Goal: Complete application form: Complete application form

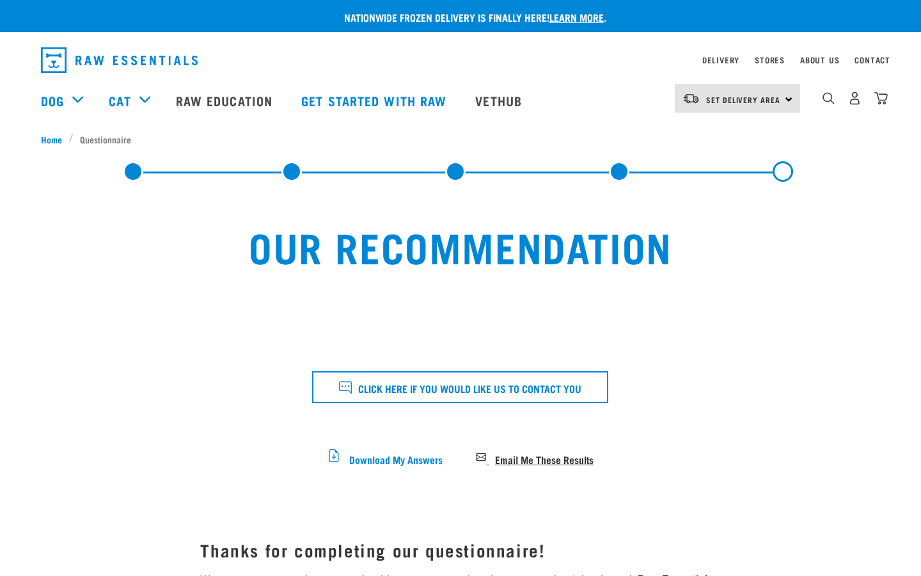
click at [561, 455] on span "Email Me These Results" at bounding box center [544, 458] width 99 height 7
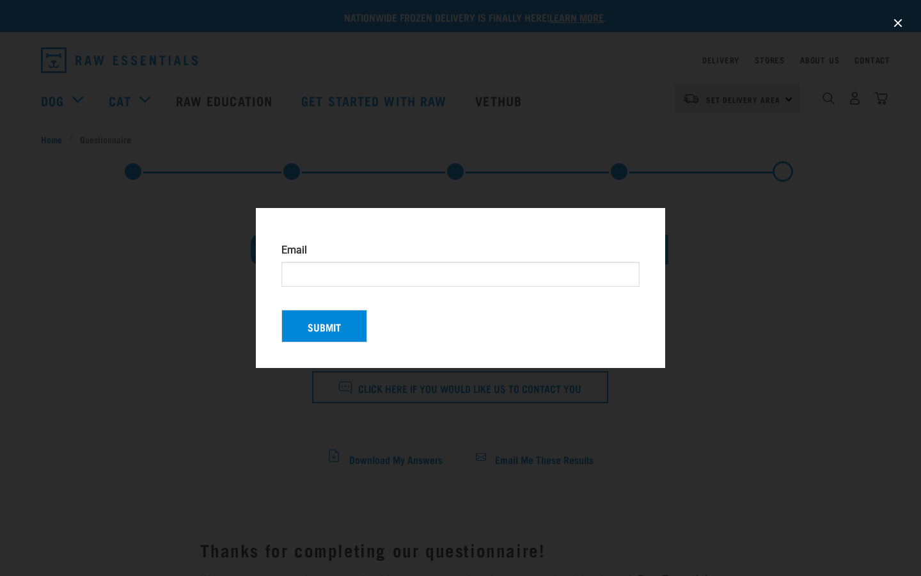
click at [707, 182] on div at bounding box center [460, 288] width 921 height 576
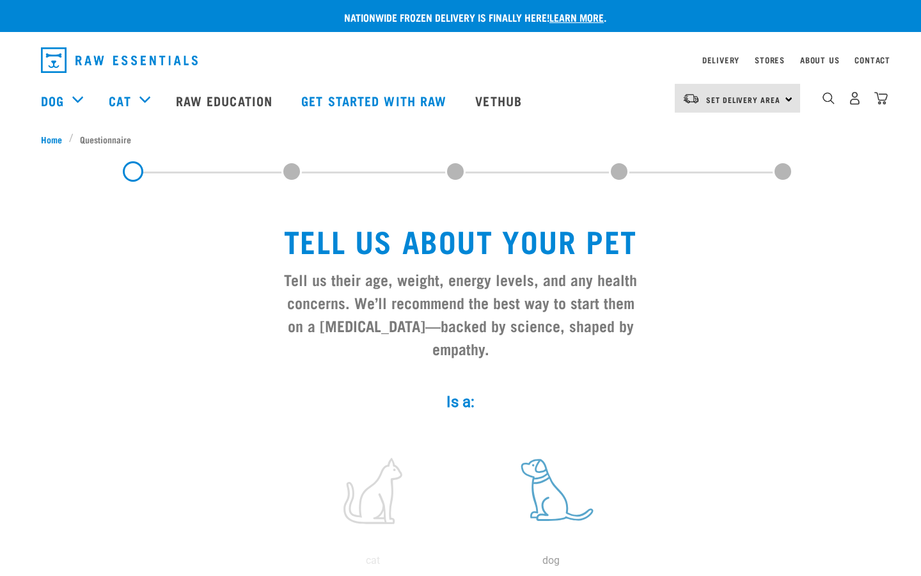
click at [557, 493] on label at bounding box center [550, 490] width 173 height 109
click at [462, 564] on input "radio" at bounding box center [462, 564] width 0 height 0
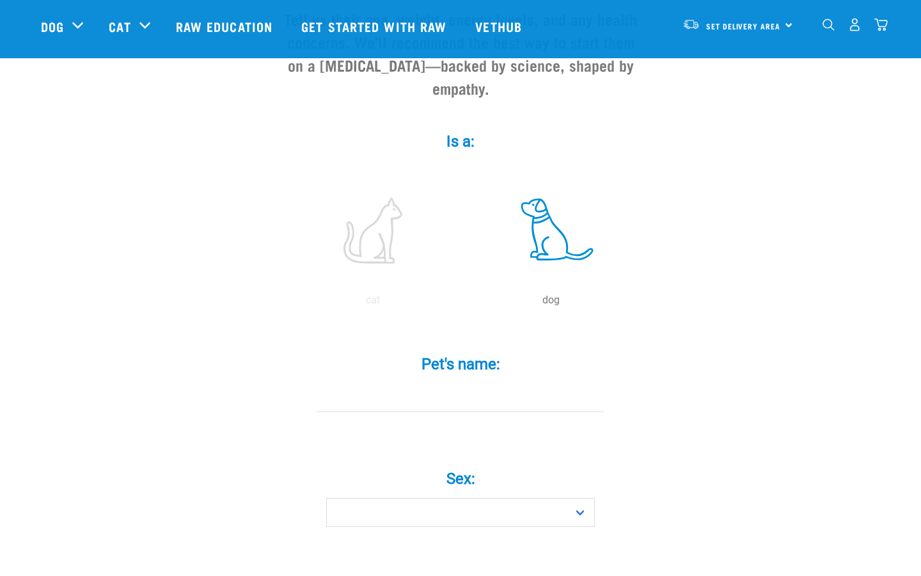
scroll to position [199, 0]
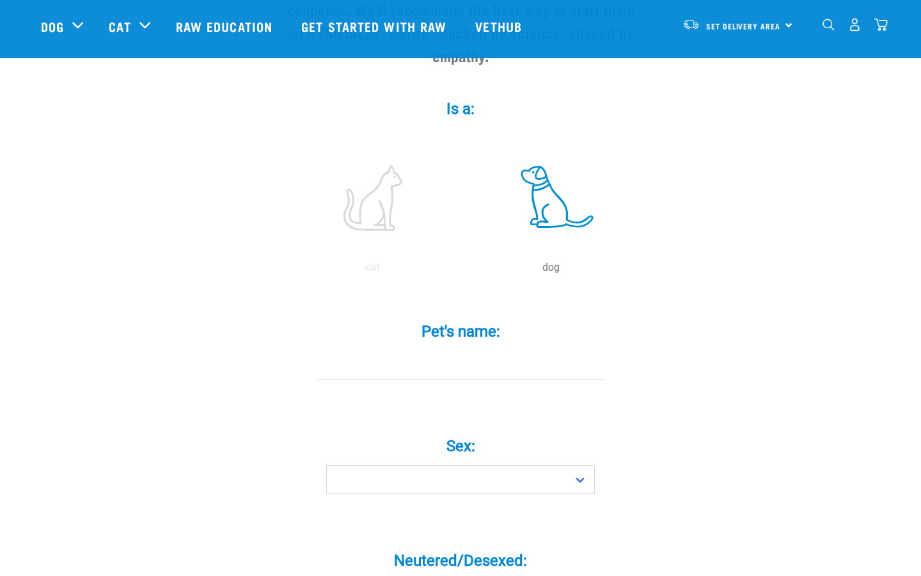
click at [455, 358] on div "Pet's name: *" at bounding box center [461, 351] width 384 height 94
click at [440, 351] on input "Pet's name: *" at bounding box center [461, 365] width 288 height 29
click at [444, 351] on input "Pet's name: *" at bounding box center [461, 365] width 288 height 29
type input "doggy"
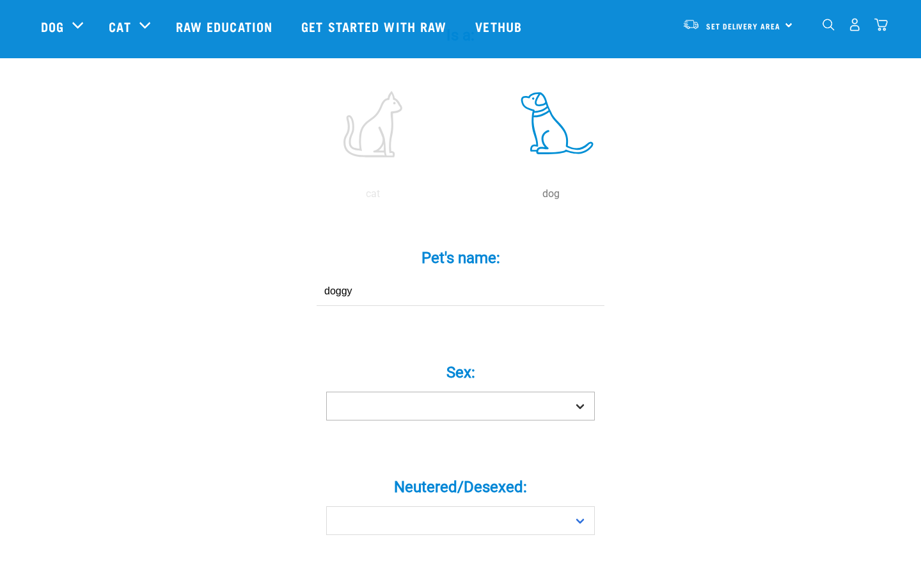
scroll to position [274, 0]
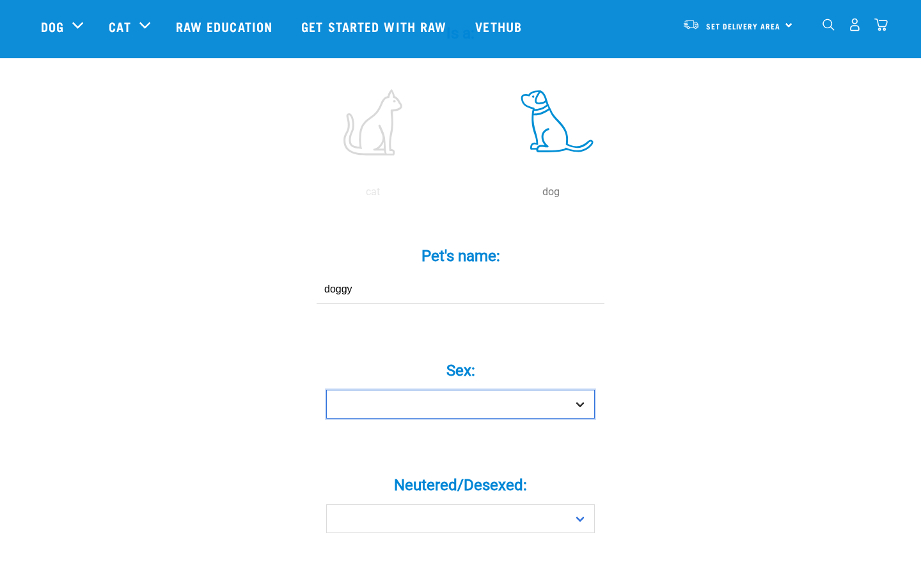
click at [417, 390] on select "Boy Girl" at bounding box center [460, 404] width 269 height 29
select select "boy"
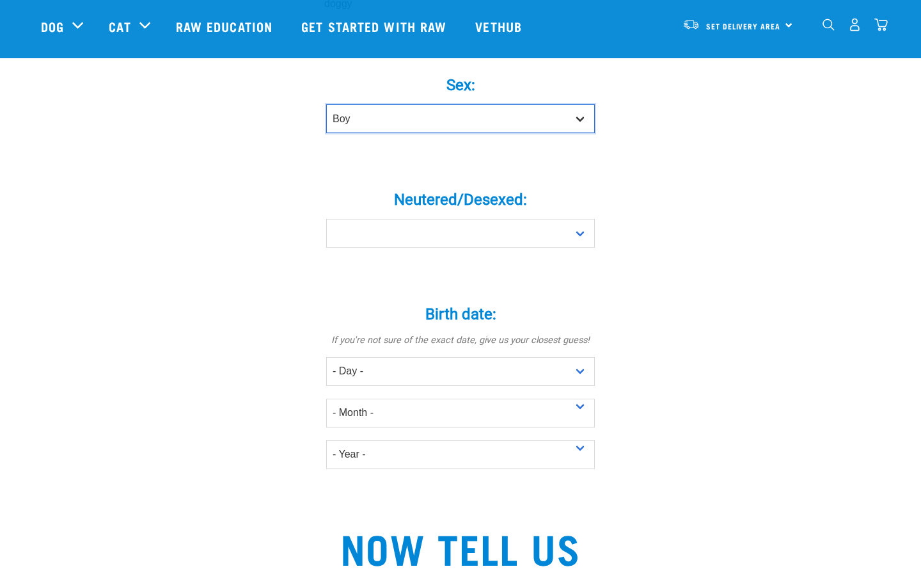
scroll to position [572, 0]
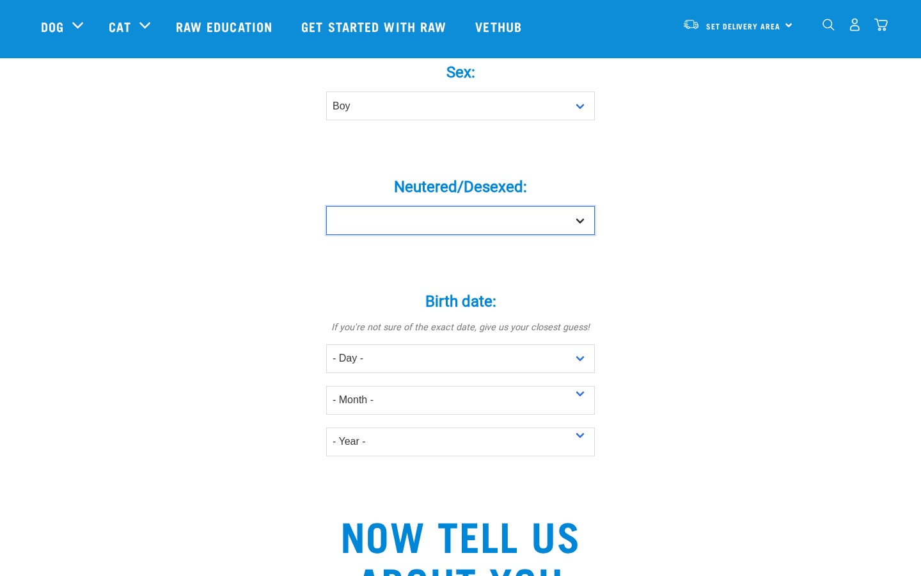
click at [419, 206] on select "Yes No" at bounding box center [460, 220] width 269 height 29
select select "yes"
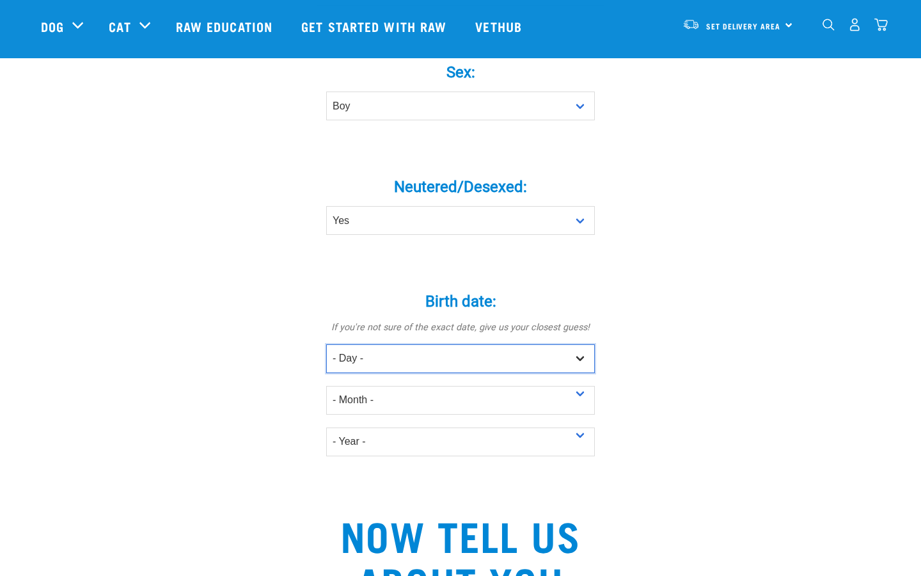
click at [405, 347] on select "- Day - 1 2 3 4 5 6 7 8 9 10 11 12 13 14 15 16 17 18 19 20 21 22 23 24 25 26 27" at bounding box center [460, 358] width 269 height 29
select select "2"
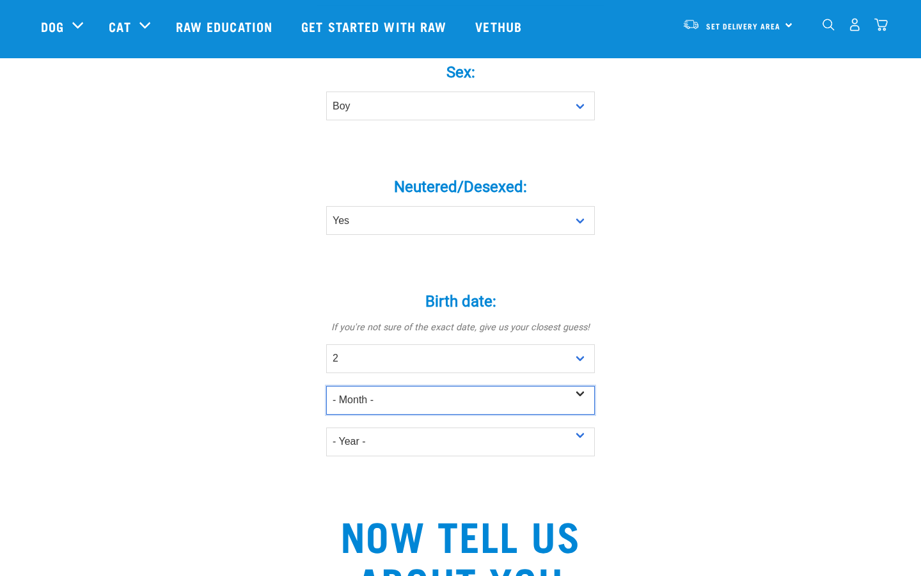
click at [372, 386] on select "- Month - January February March April May June July August September October N…" at bounding box center [460, 400] width 269 height 29
select select "February"
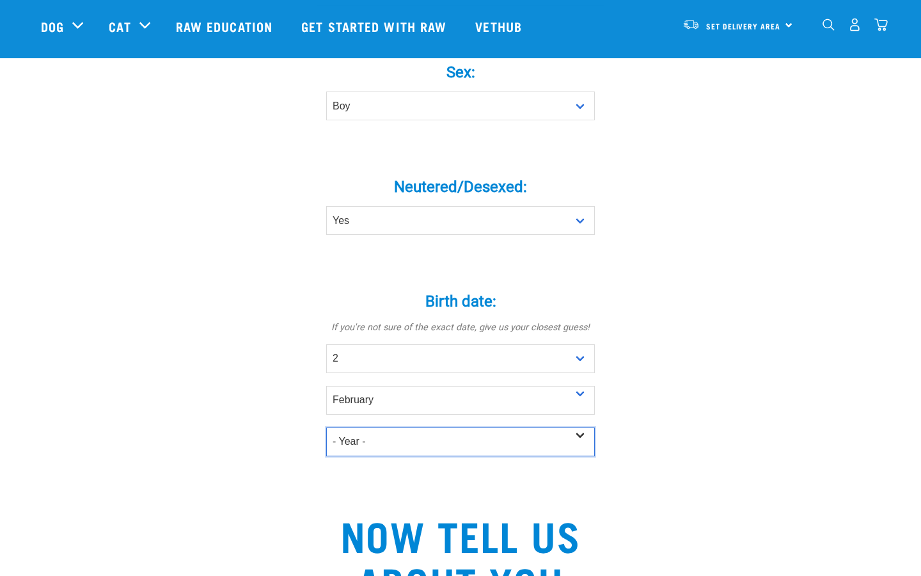
click at [367, 427] on select "- Year - 2025 2024 2023 2022 2021 2020 2019 2018 2017 2016 2015 2014 2013 2012" at bounding box center [460, 441] width 269 height 29
select select "2023"
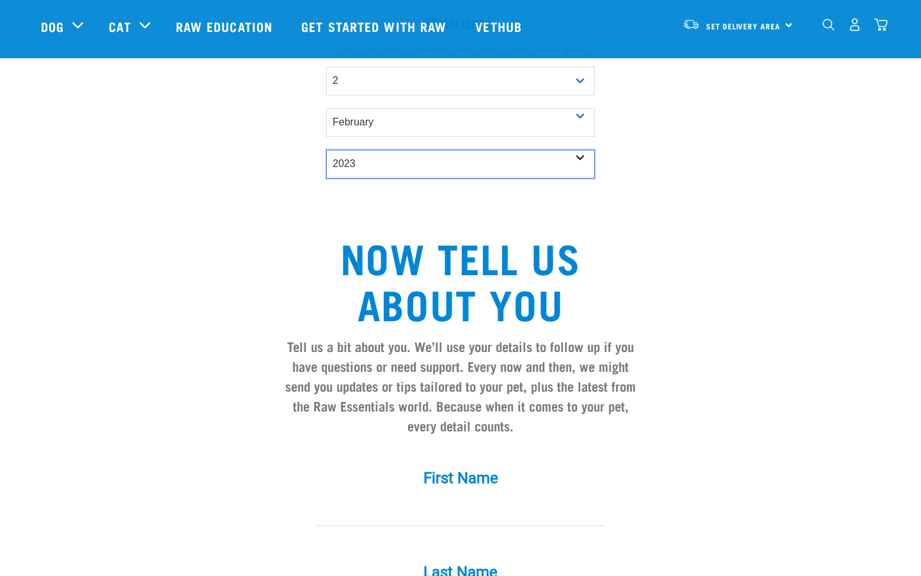
scroll to position [853, 0]
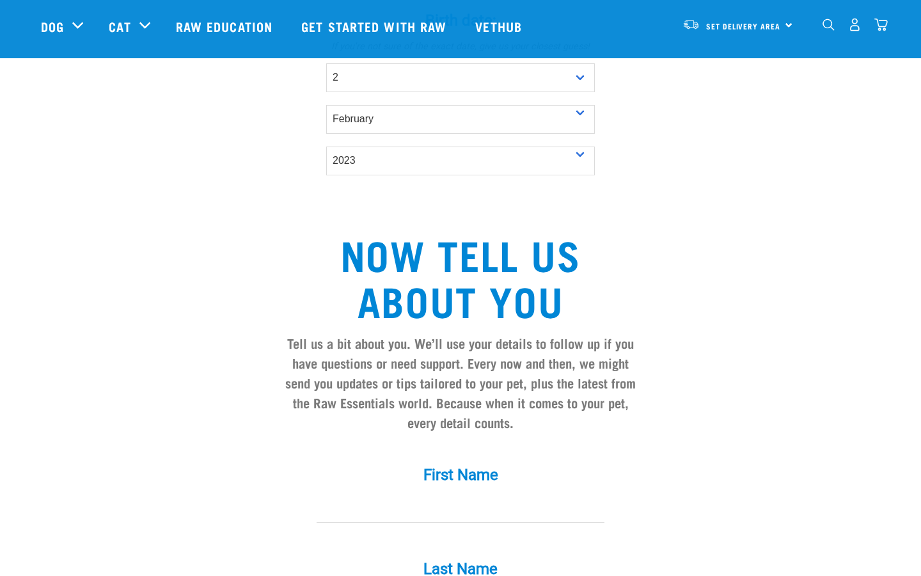
click at [401, 494] on input "First Name *" at bounding box center [461, 508] width 288 height 29
type input "Jorge"
type input "Solis"
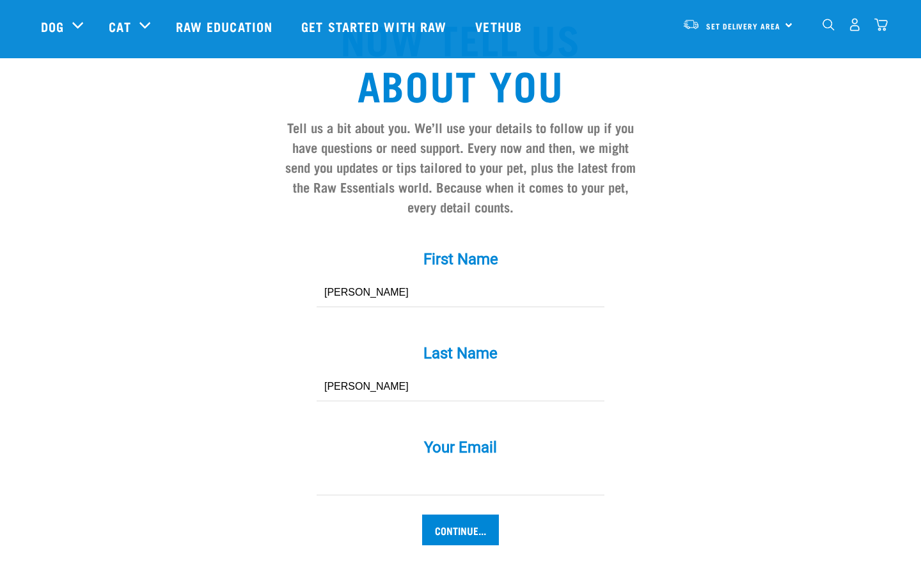
scroll to position [1088, 0]
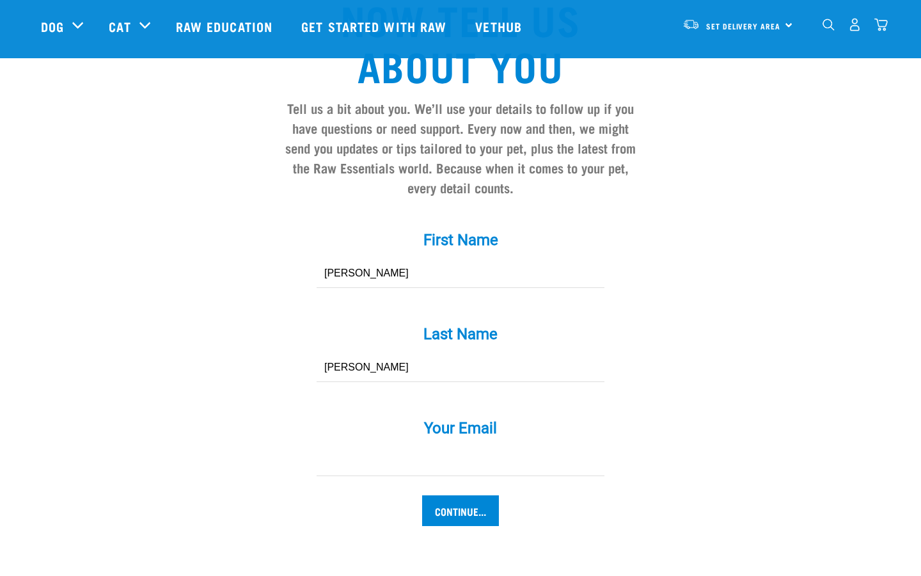
click at [394, 447] on input "Your Email *" at bounding box center [461, 461] width 288 height 29
click at [397, 447] on input "DFwsdsdsde@gmail.com" at bounding box center [461, 461] width 288 height 29
click at [377, 447] on input "DFwsdsdsde@gmail.com" at bounding box center [461, 461] width 288 height 29
type input "[EMAIL_ADDRESS][DOMAIN_NAME]"
click at [446, 495] on input "Continue..." at bounding box center [460, 510] width 77 height 31
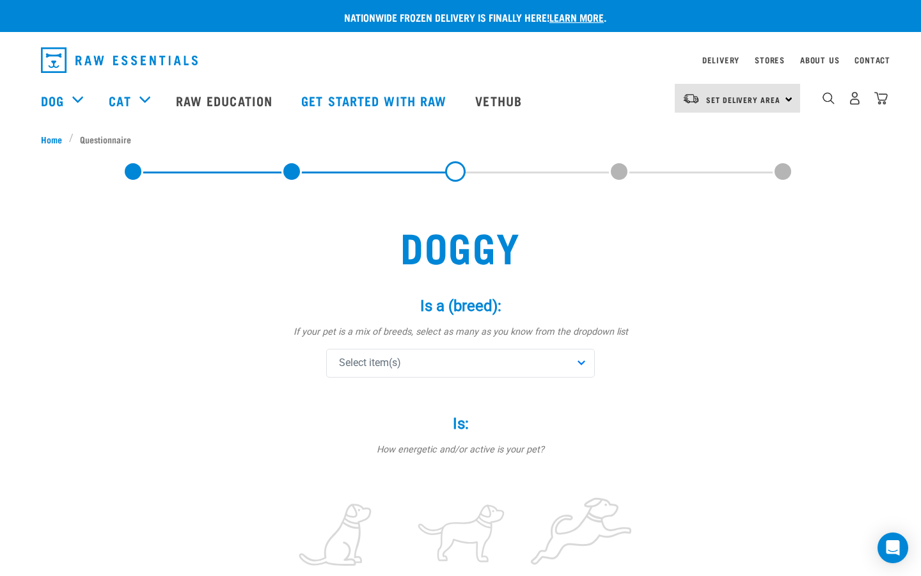
click at [455, 372] on div "Select item(s)" at bounding box center [460, 363] width 269 height 29
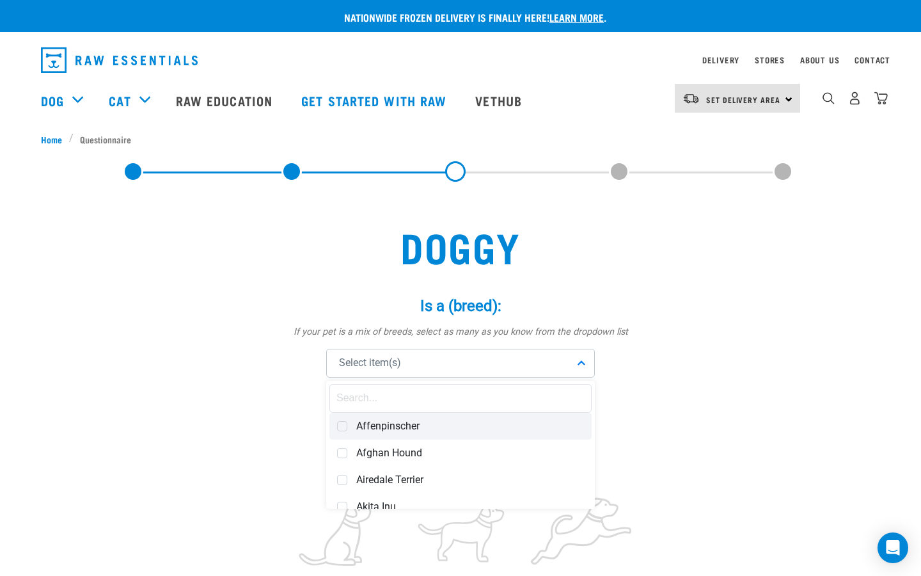
click at [412, 427] on span "Affenpinscher" at bounding box center [470, 426] width 228 height 13
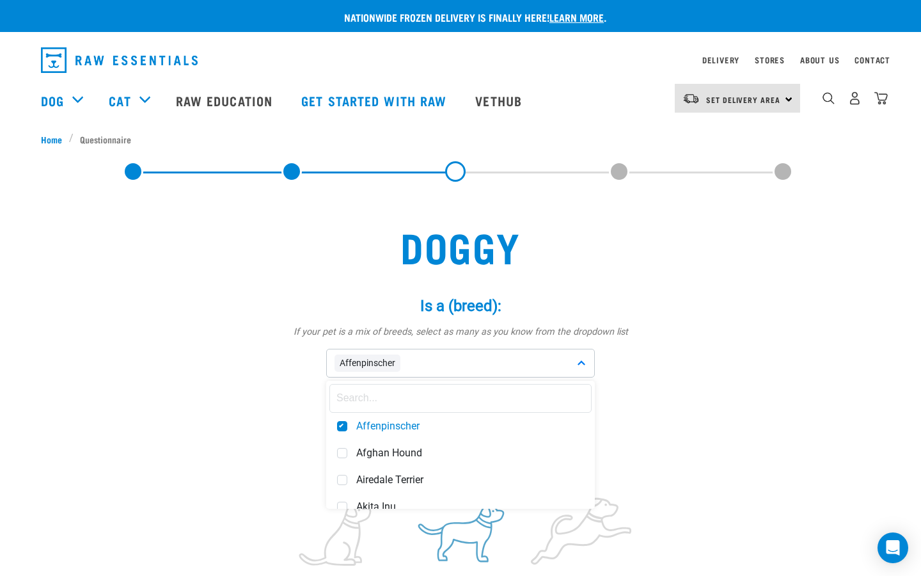
click at [469, 527] on label at bounding box center [461, 535] width 115 height 109
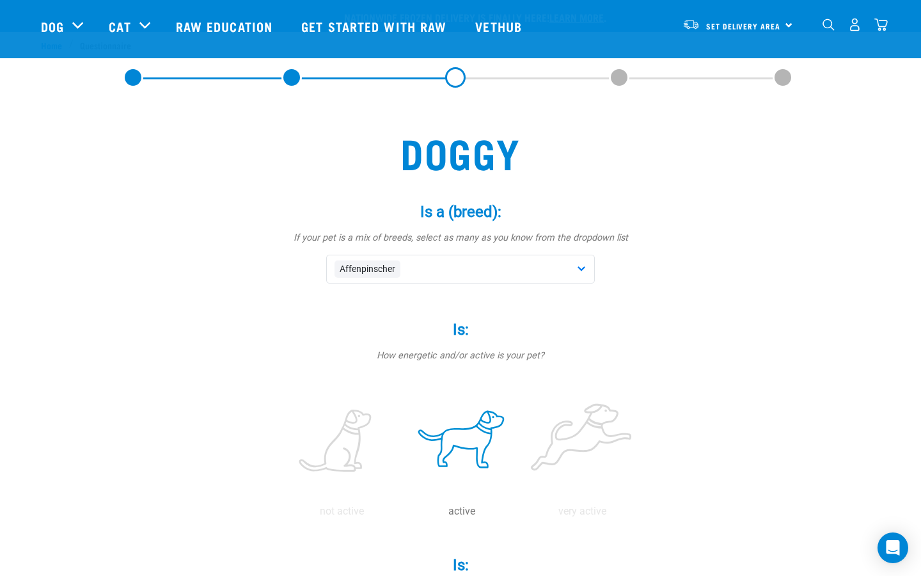
scroll to position [321, 0]
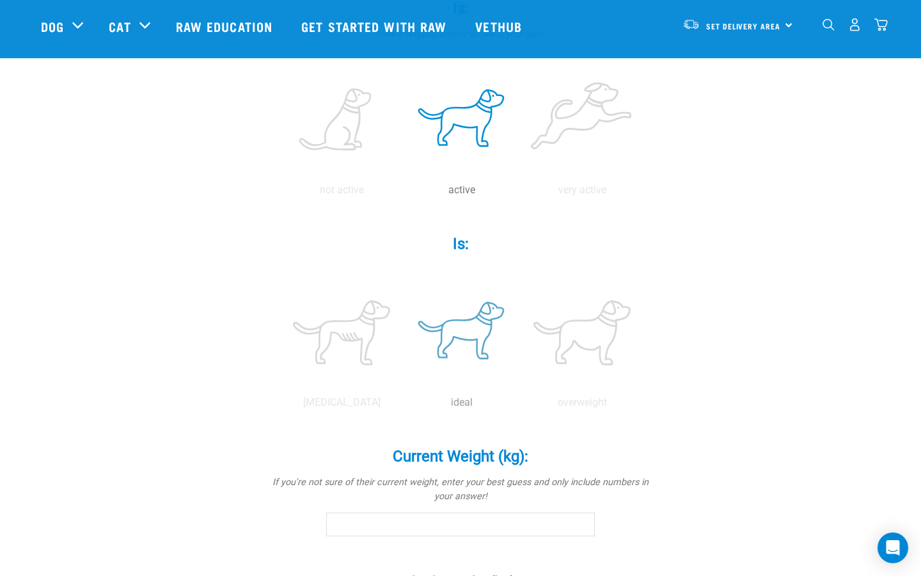
click at [459, 342] on label at bounding box center [461, 332] width 115 height 109
click at [402, 406] on input "radio" at bounding box center [402, 406] width 0 height 0
type input "0.8"
click at [583, 519] on input "0.8" at bounding box center [460, 523] width 269 height 23
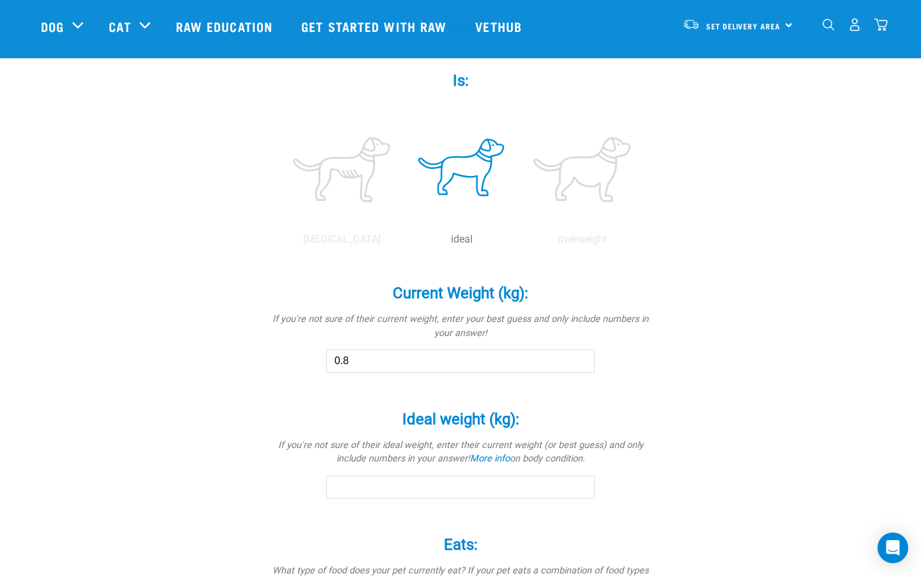
scroll to position [493, 0]
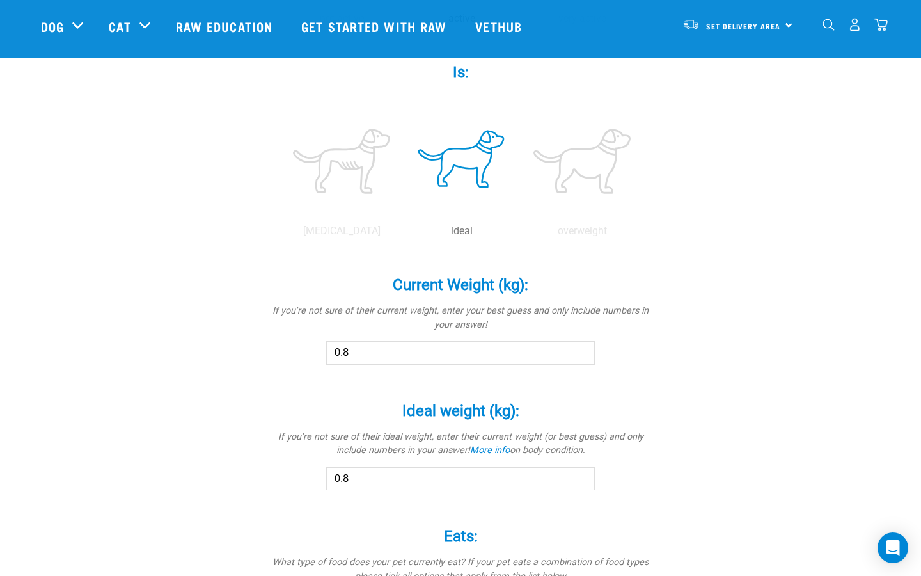
type input "0.8"
click at [585, 476] on input "0.8" at bounding box center [460, 478] width 269 height 23
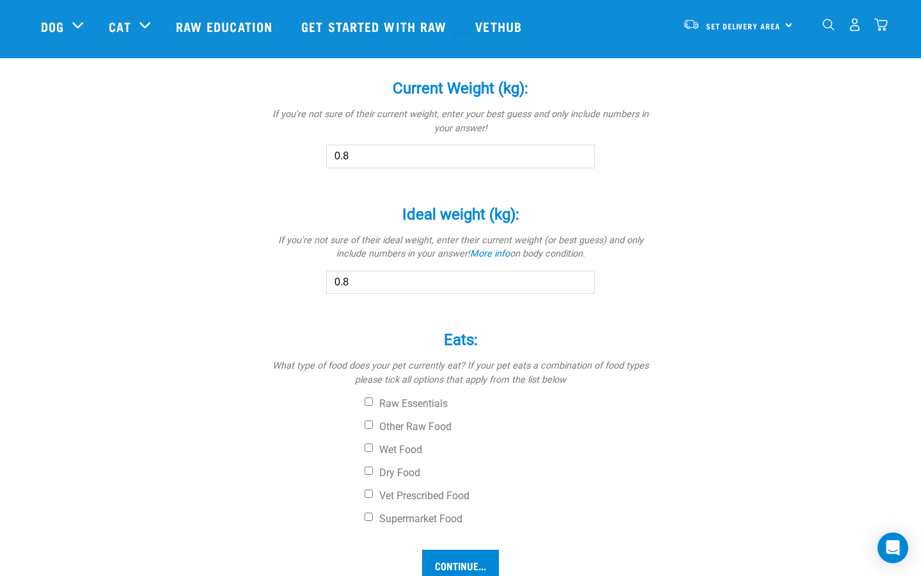
scroll to position [691, 0]
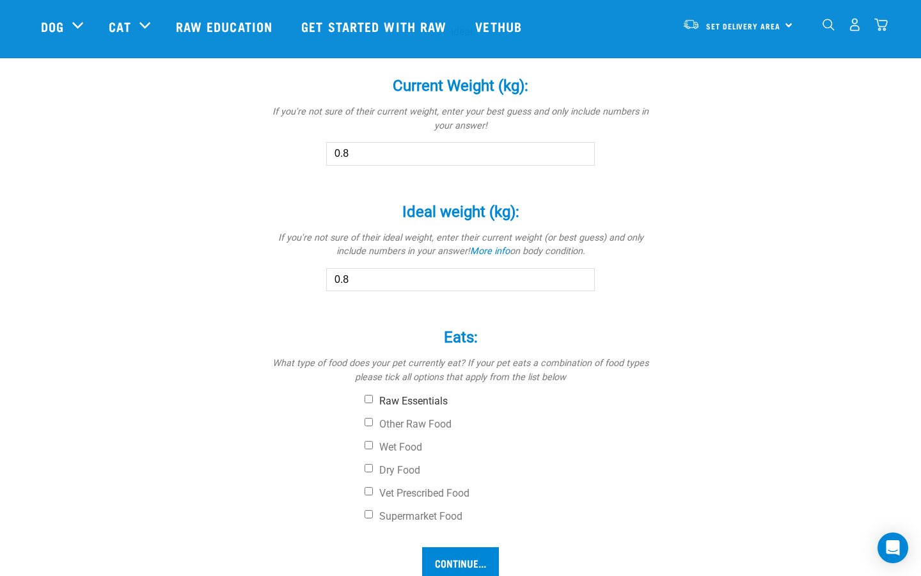
click at [412, 401] on label "Raw Essentials" at bounding box center [509, 401] width 288 height 13
click at [373, 401] on input "Raw Essentials" at bounding box center [369, 399] width 8 height 8
checkbox input "true"
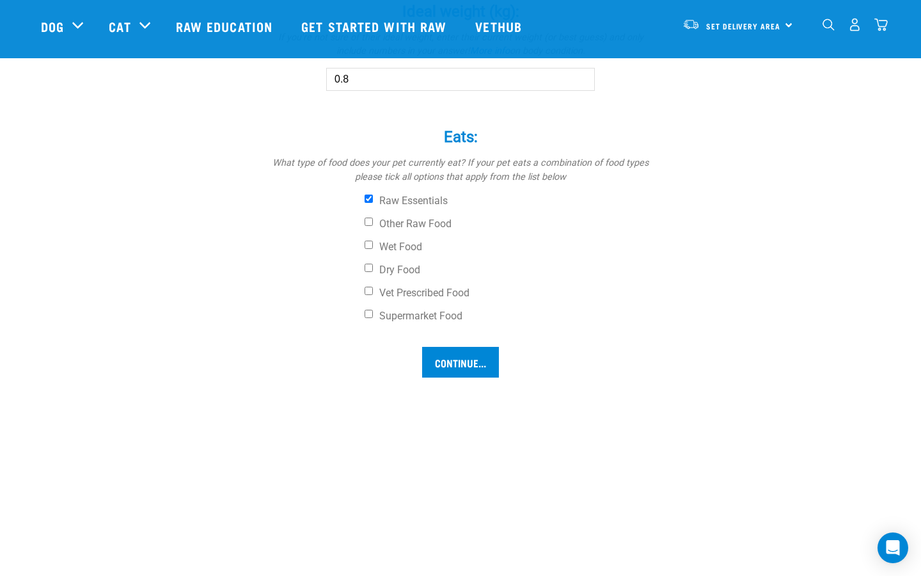
scroll to position [893, 0]
click at [445, 354] on input "Continue..." at bounding box center [460, 360] width 77 height 31
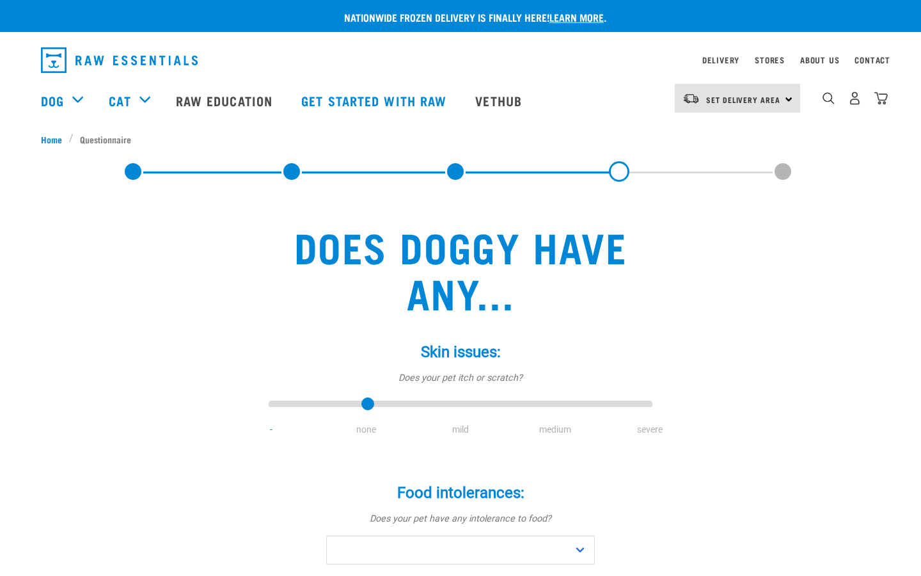
type input "1"
click at [345, 406] on input "range" at bounding box center [461, 404] width 384 height 18
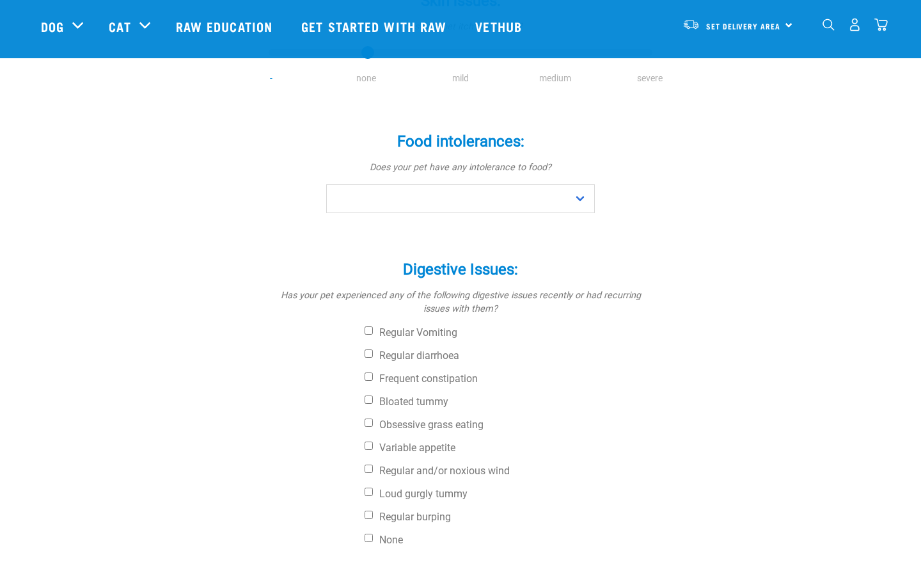
scroll to position [259, 0]
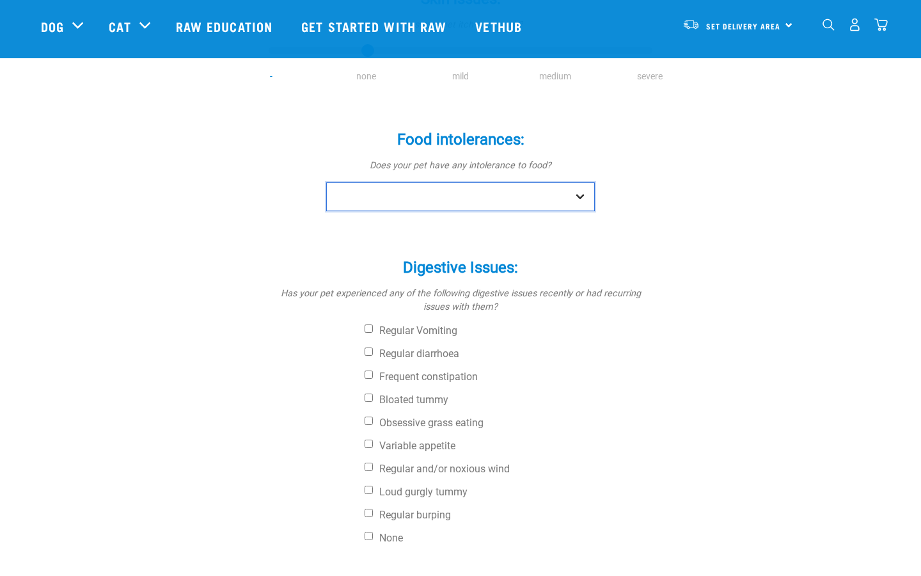
click at [485, 196] on select "No Yes" at bounding box center [460, 196] width 269 height 29
select select "no"
click at [397, 540] on label "None" at bounding box center [509, 538] width 288 height 13
click at [373, 540] on input "None" at bounding box center [369, 536] width 8 height 8
checkbox input "true"
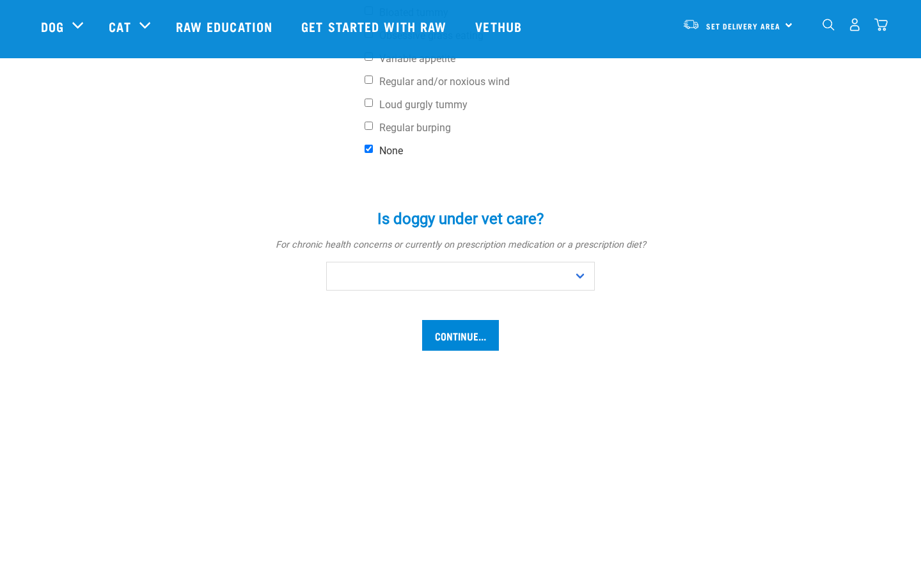
scroll to position [652, 0]
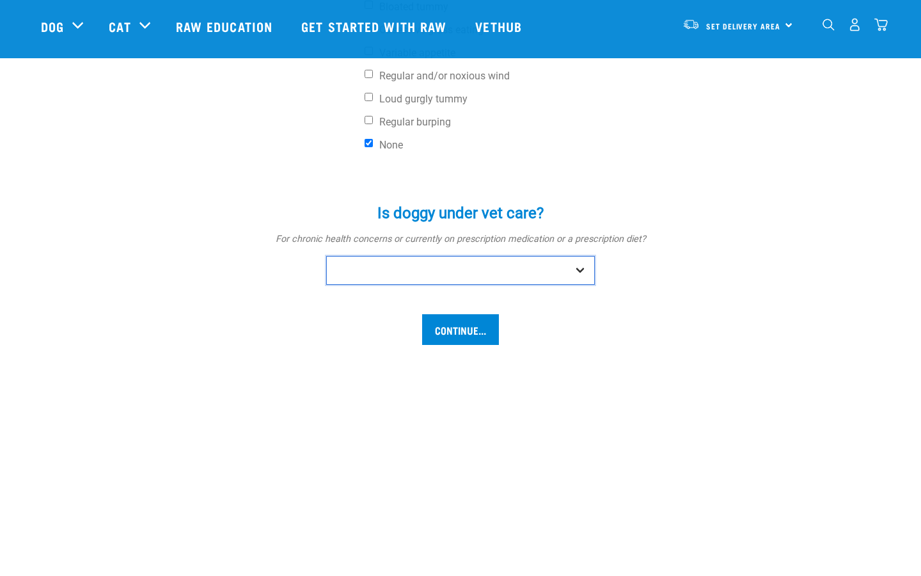
click at [471, 280] on select "No Yes" at bounding box center [460, 270] width 269 height 29
select select "no"
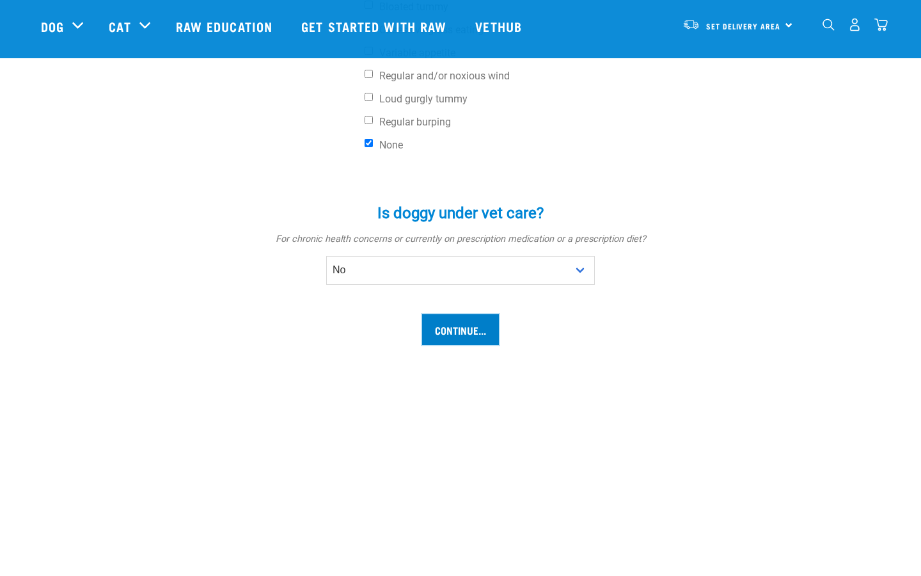
click at [468, 340] on input "Continue..." at bounding box center [460, 329] width 77 height 31
click at [469, 331] on input "Continue..." at bounding box center [460, 329] width 77 height 31
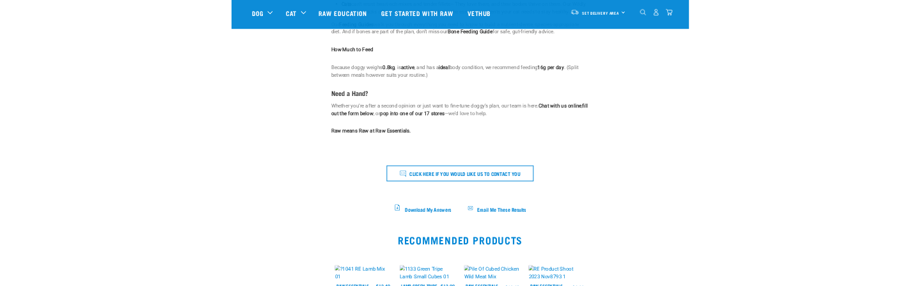
scroll to position [422, 0]
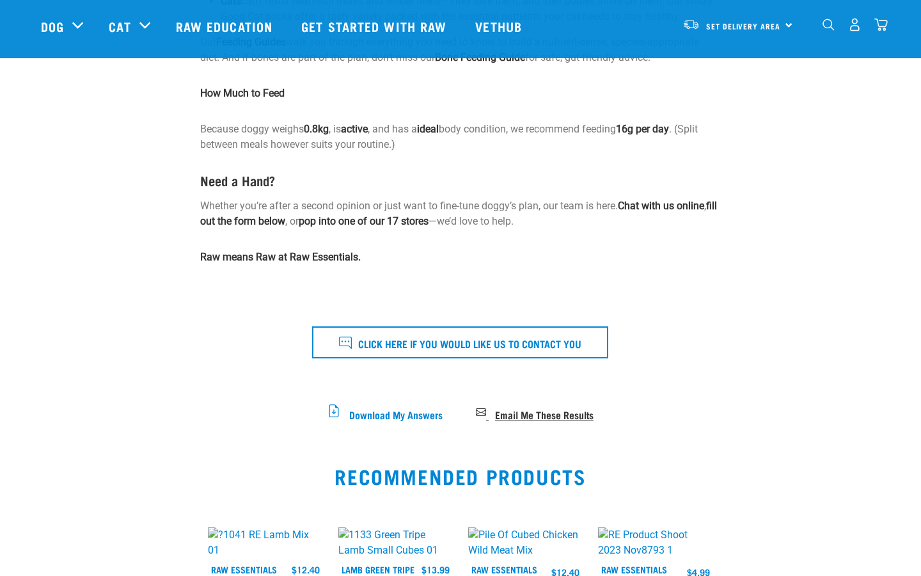
click at [526, 415] on span "Email Me These Results" at bounding box center [544, 413] width 99 height 7
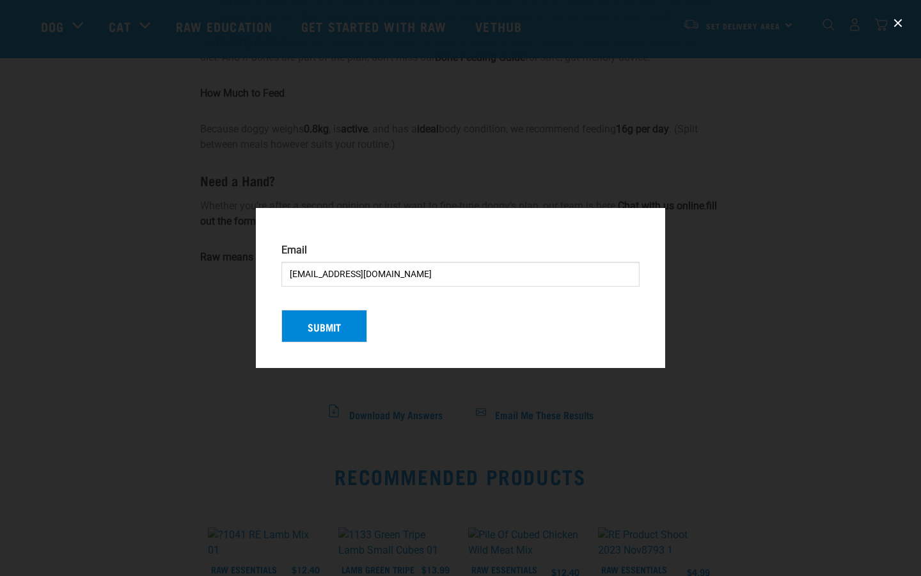
click at [333, 278] on input "[EMAIL_ADDRESS][DOMAIN_NAME]" at bounding box center [460, 274] width 358 height 25
type input "[EMAIL_ADDRESS][DOMAIN_NAME]"
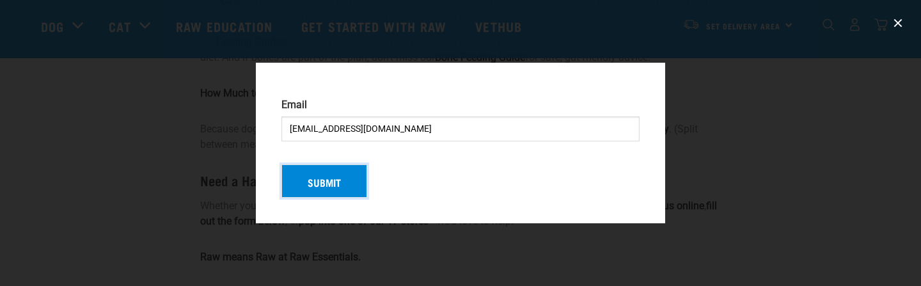
click at [294, 189] on button "Submit" at bounding box center [324, 180] width 86 height 33
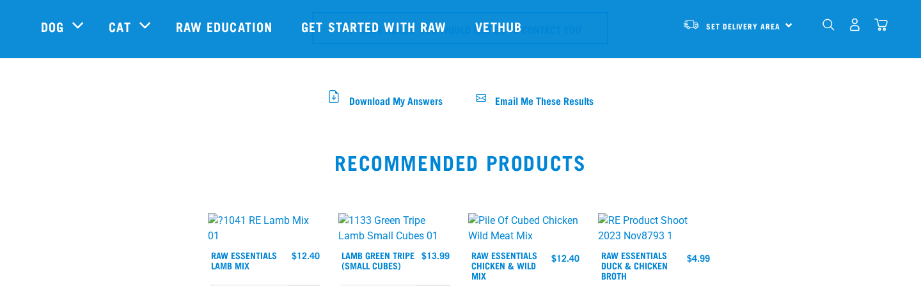
scroll to position [669, 0]
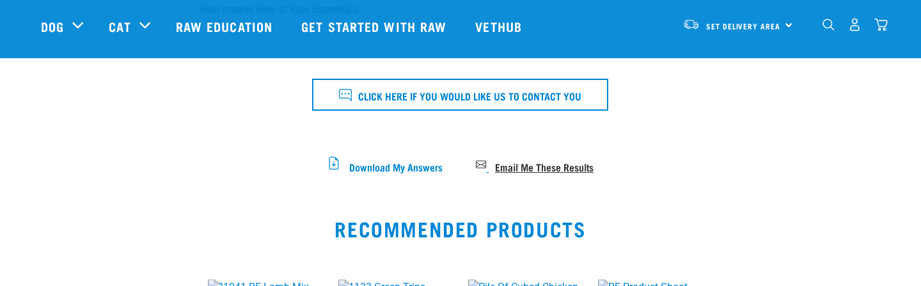
click at [512, 166] on span "Email Me These Results" at bounding box center [544, 165] width 99 height 7
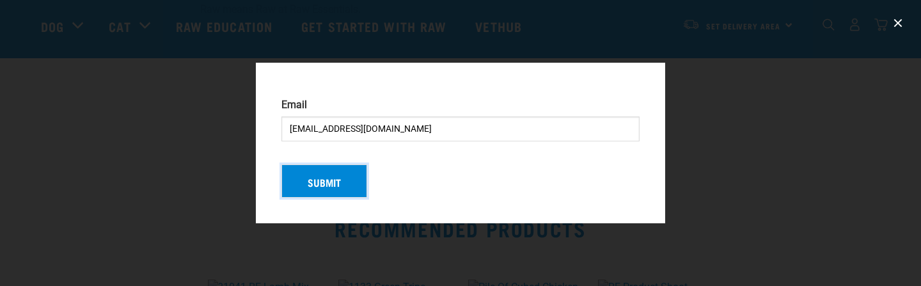
click at [340, 191] on button "Submit" at bounding box center [324, 180] width 86 height 33
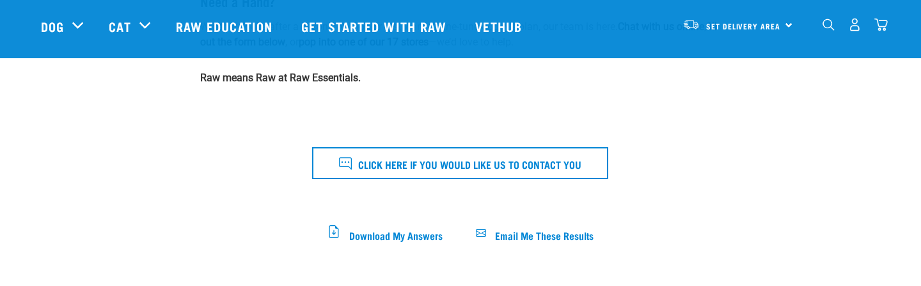
scroll to position [604, 0]
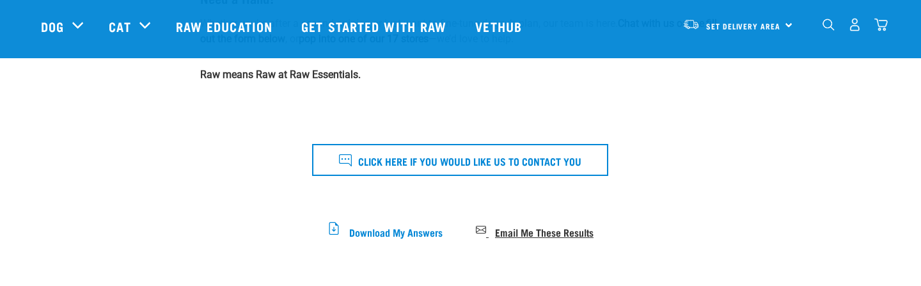
click at [521, 231] on span "Email Me These Results" at bounding box center [544, 231] width 99 height 7
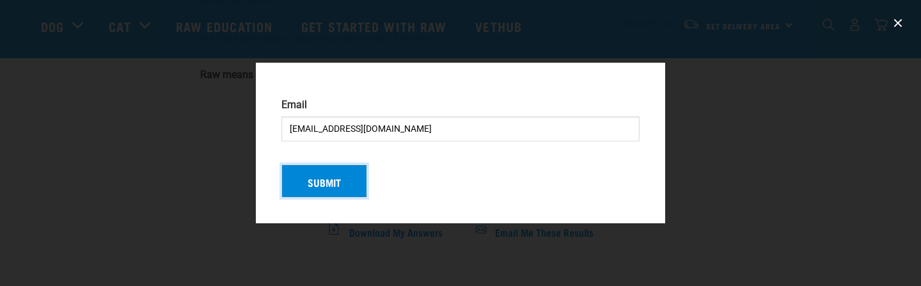
click at [320, 171] on button "Submit" at bounding box center [324, 180] width 86 height 33
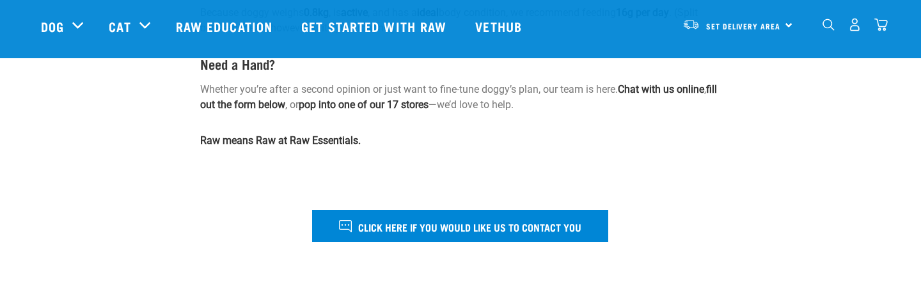
scroll to position [627, 0]
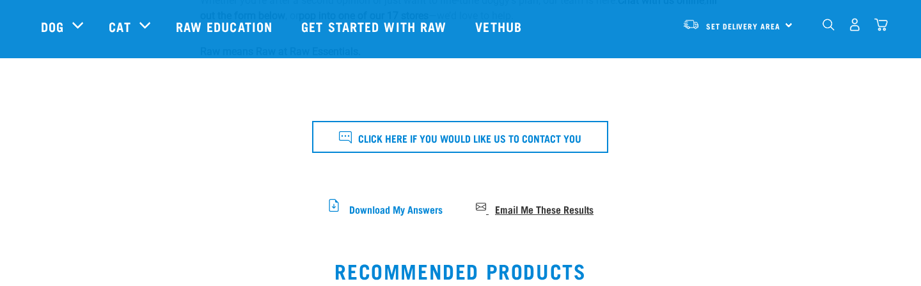
click at [518, 210] on span "Email Me These Results" at bounding box center [544, 208] width 99 height 7
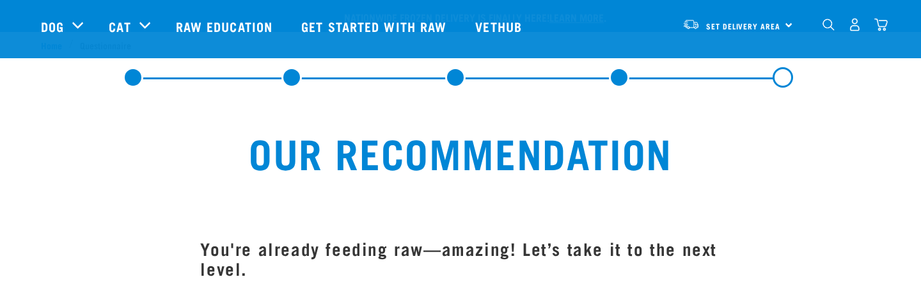
scroll to position [721, 0]
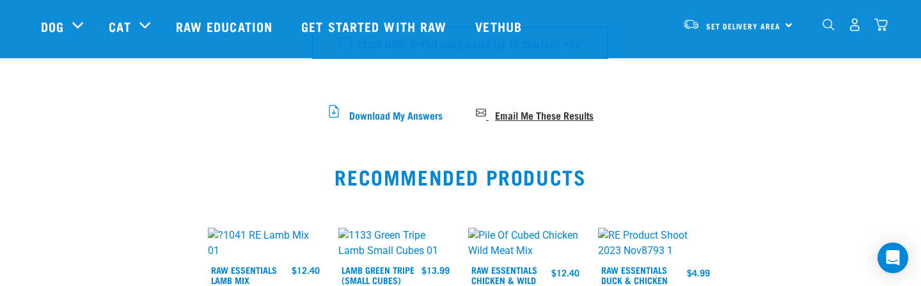
click at [529, 114] on span "Email Me These Results" at bounding box center [544, 114] width 99 height 7
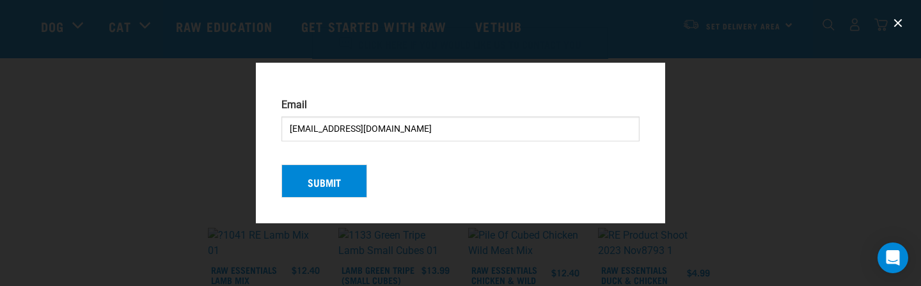
click at [308, 130] on input "[EMAIL_ADDRESS][DOMAIN_NAME]" at bounding box center [460, 128] width 358 height 25
type input "jsolistr@gmail.com"
click at [344, 181] on button "Submit" at bounding box center [324, 180] width 86 height 33
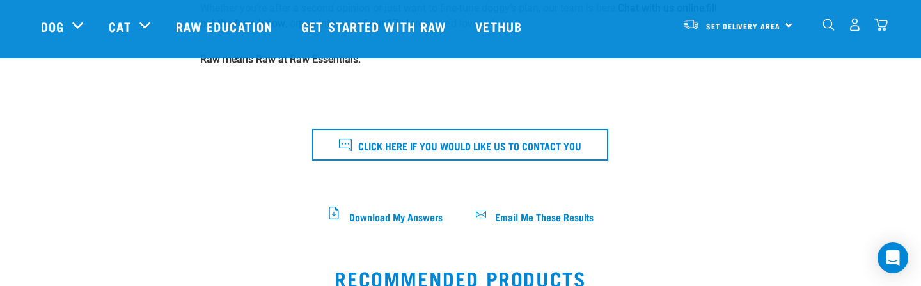
scroll to position [620, 0]
click at [528, 212] on span "Email Me These Results" at bounding box center [544, 215] width 99 height 7
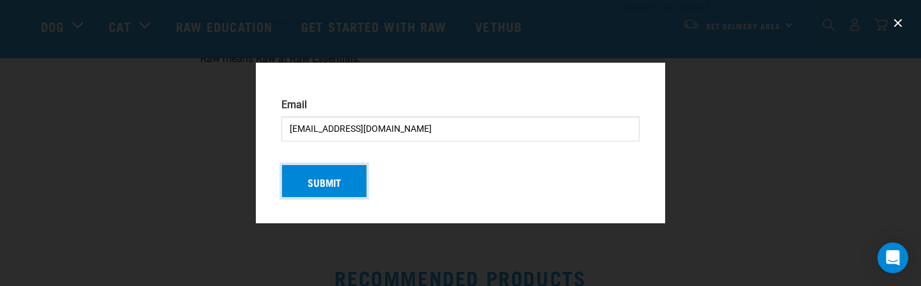
click at [309, 179] on button "Submit" at bounding box center [324, 180] width 86 height 33
